Goal: Task Accomplishment & Management: Use online tool/utility

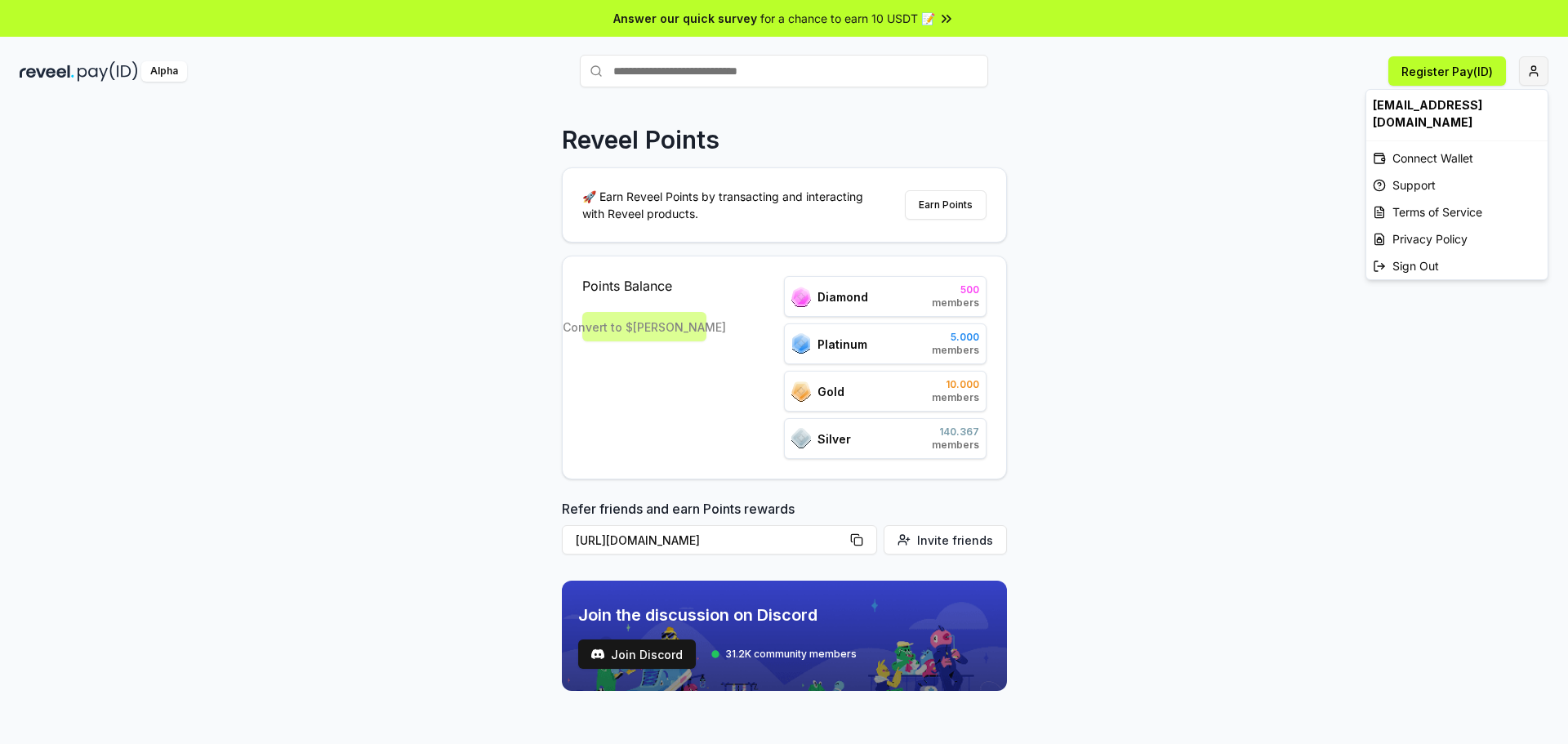
click at [1534, 84] on html "Answer our quick survey for a chance to earn 10 USDT 📝 Alpha Register Pay(ID) R…" at bounding box center [784, 372] width 1568 height 744
click at [1439, 71] on html "Answer our quick survey for a chance to earn 10 USDT 📝 Alpha Register Pay(ID) R…" at bounding box center [784, 372] width 1568 height 744
click at [102, 75] on img at bounding box center [107, 71] width 60 height 20
